Goal: Navigation & Orientation: Find specific page/section

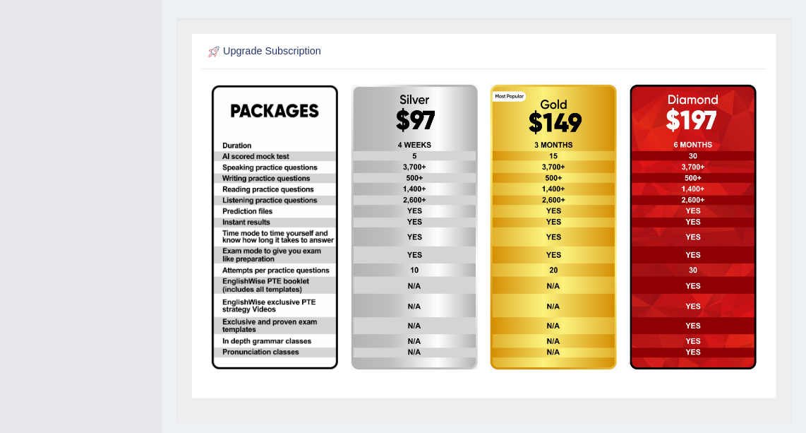
scroll to position [308, 0]
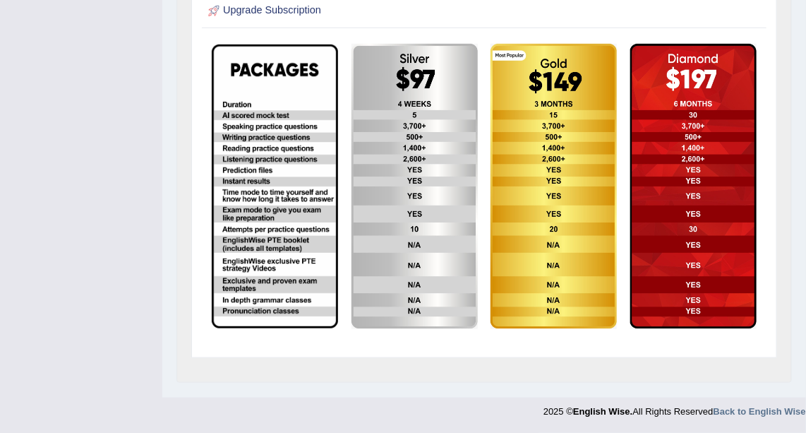
drag, startPoint x: 101, startPoint y: 140, endPoint x: 108, endPoint y: 138, distance: 7.4
click at [101, 140] on div "Toggle navigation Monisha Chowdhury Toggle navigation Username: Monishapaul Acc…" at bounding box center [403, 59] width 806 height 734
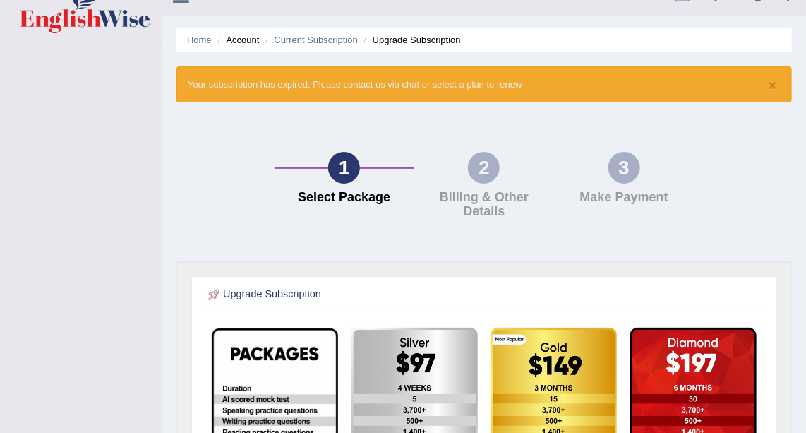
scroll to position [0, 0]
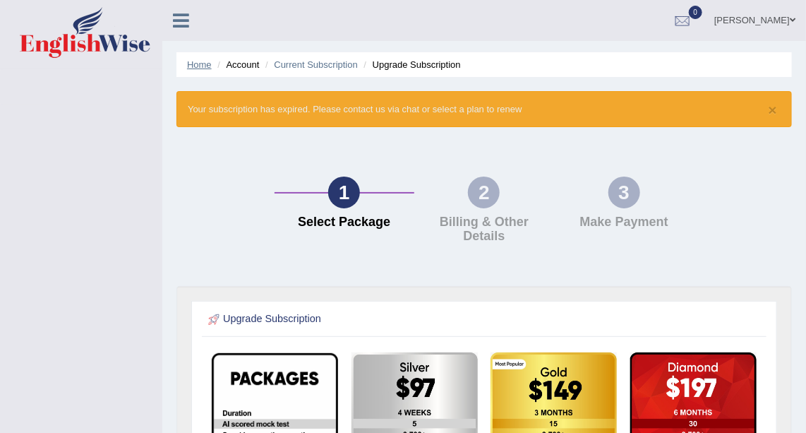
click at [195, 65] on link "Home" at bounding box center [199, 64] width 25 height 11
click at [743, 20] on link "[PERSON_NAME]" at bounding box center [755, 18] width 102 height 37
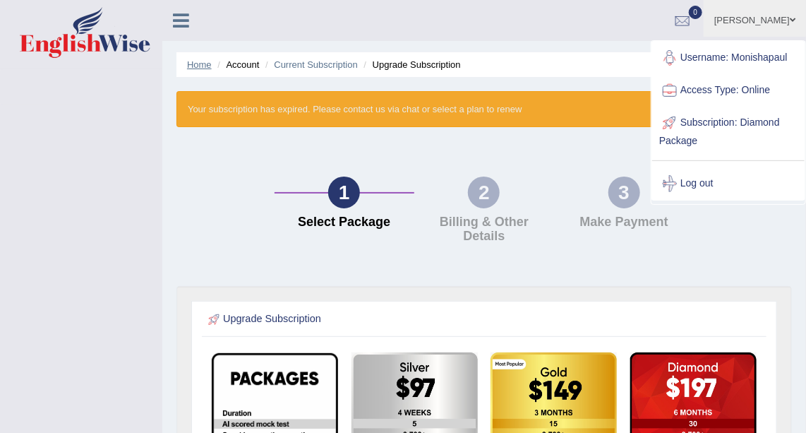
click at [203, 65] on link "Home" at bounding box center [199, 64] width 25 height 11
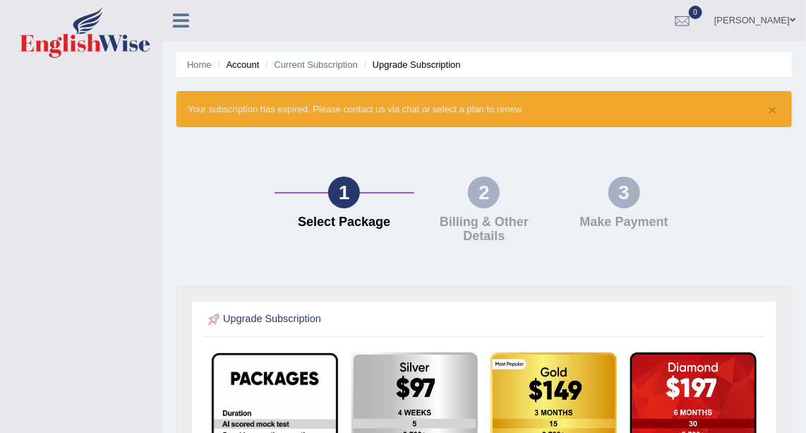
click at [727, 15] on link "[PERSON_NAME]" at bounding box center [755, 18] width 102 height 37
